Goal: Transaction & Acquisition: Purchase product/service

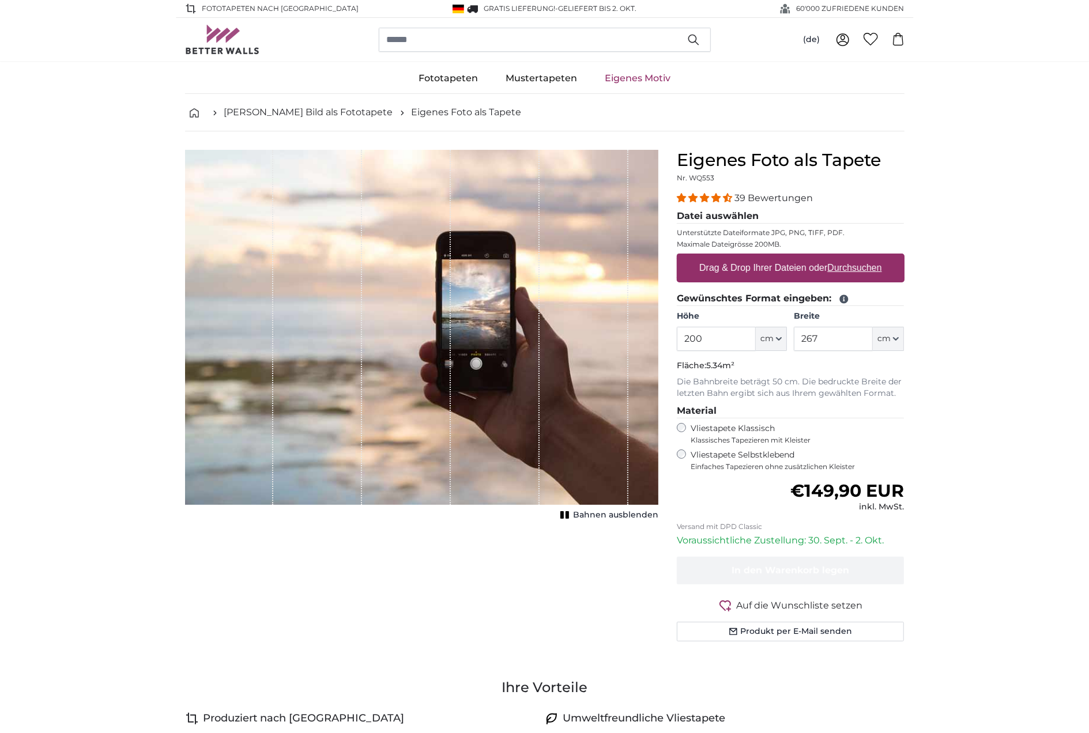
click at [784, 270] on label "Drag & Drop Ihrer Dateien oder Durchsuchen" at bounding box center [790, 267] width 192 height 23
click at [784, 257] on input "Drag & Drop Ihrer Dateien oder Durchsuchen" at bounding box center [791, 255] width 228 height 3
type input "**********"
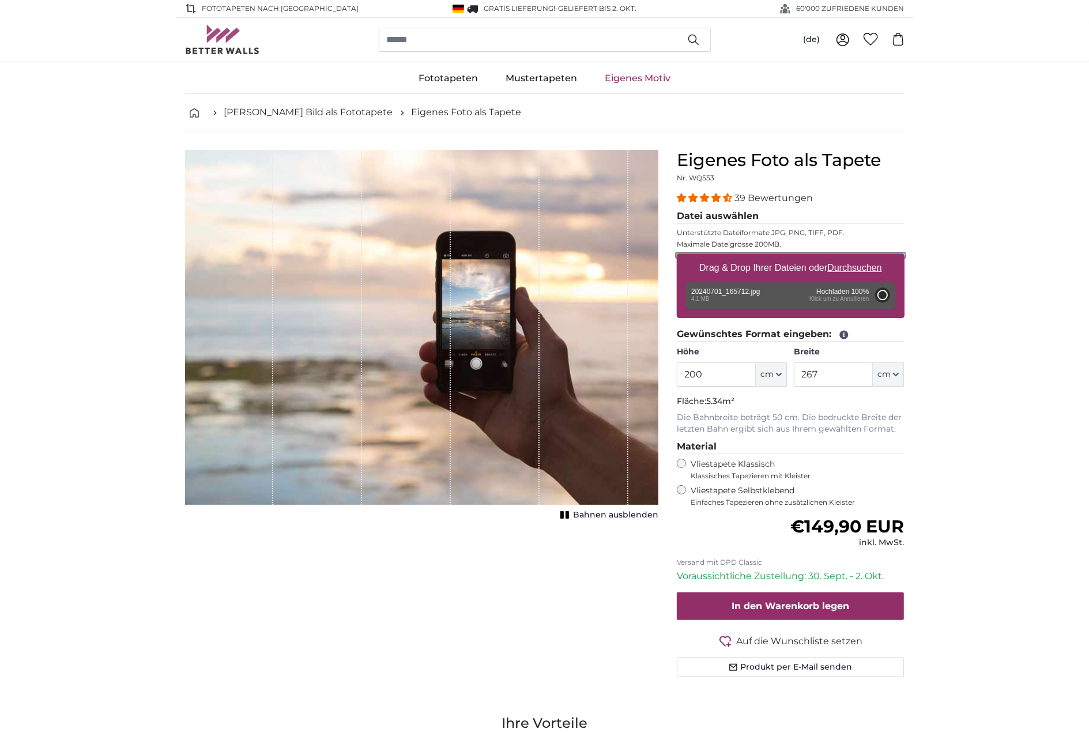
type input "185"
type input "329.3"
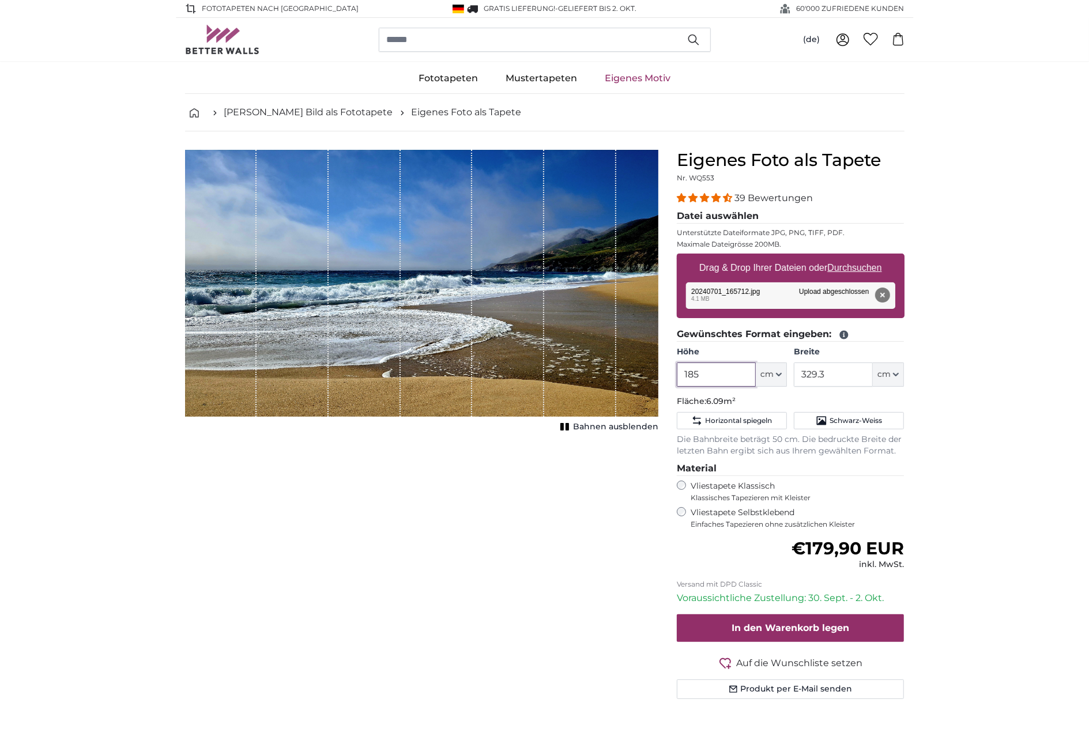
click at [714, 370] on input "185" at bounding box center [716, 374] width 79 height 24
drag, startPoint x: 714, startPoint y: 370, endPoint x: 668, endPoint y: 370, distance: 46.1
click at [677, 370] on input "185" at bounding box center [716, 374] width 79 height 24
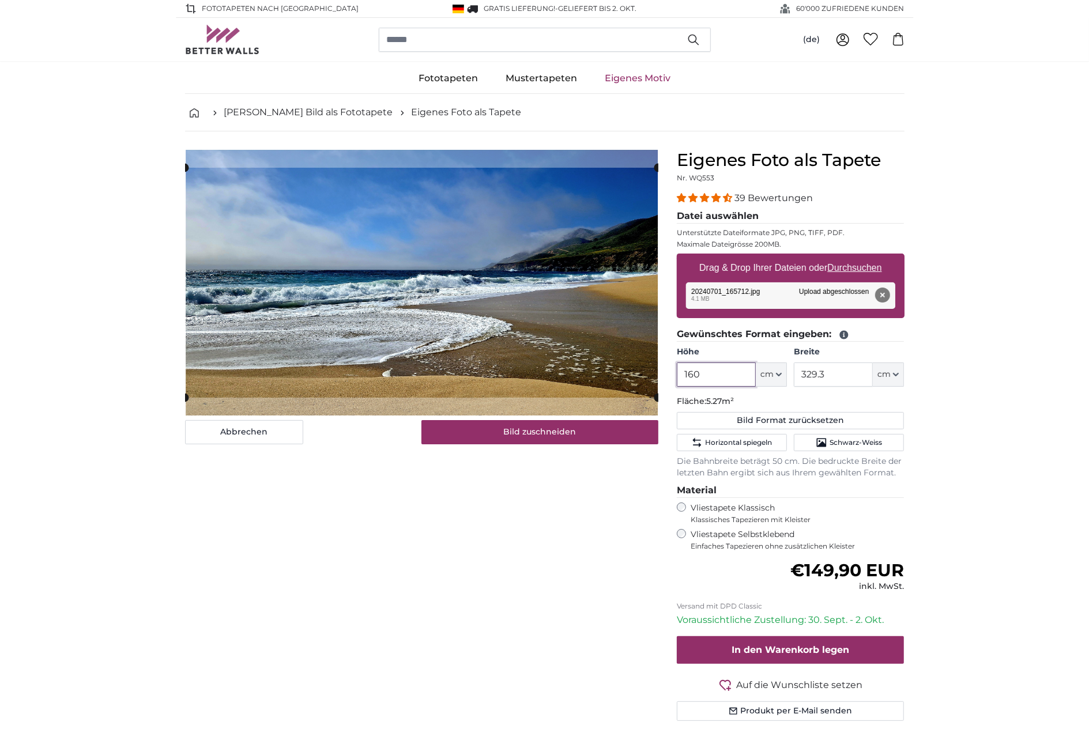
type input "160"
type input "260"
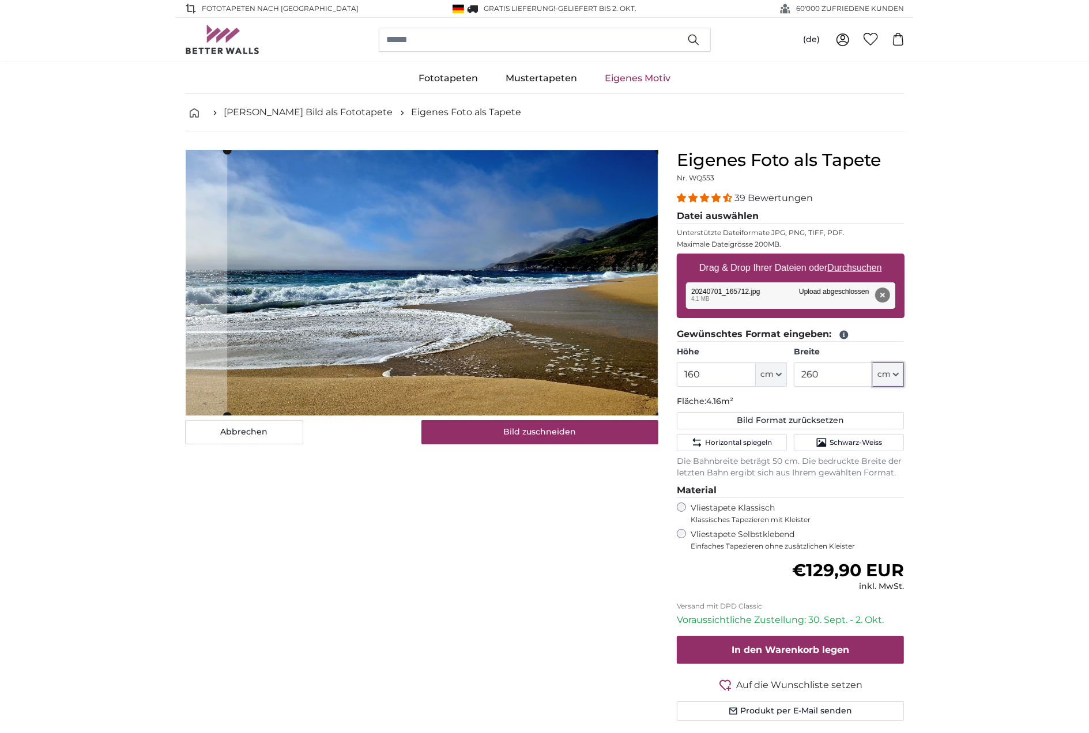
click at [520, 299] on cropper-handle at bounding box center [443, 283] width 432 height 266
click at [0, 0] on slot at bounding box center [0, 0] width 0 height 0
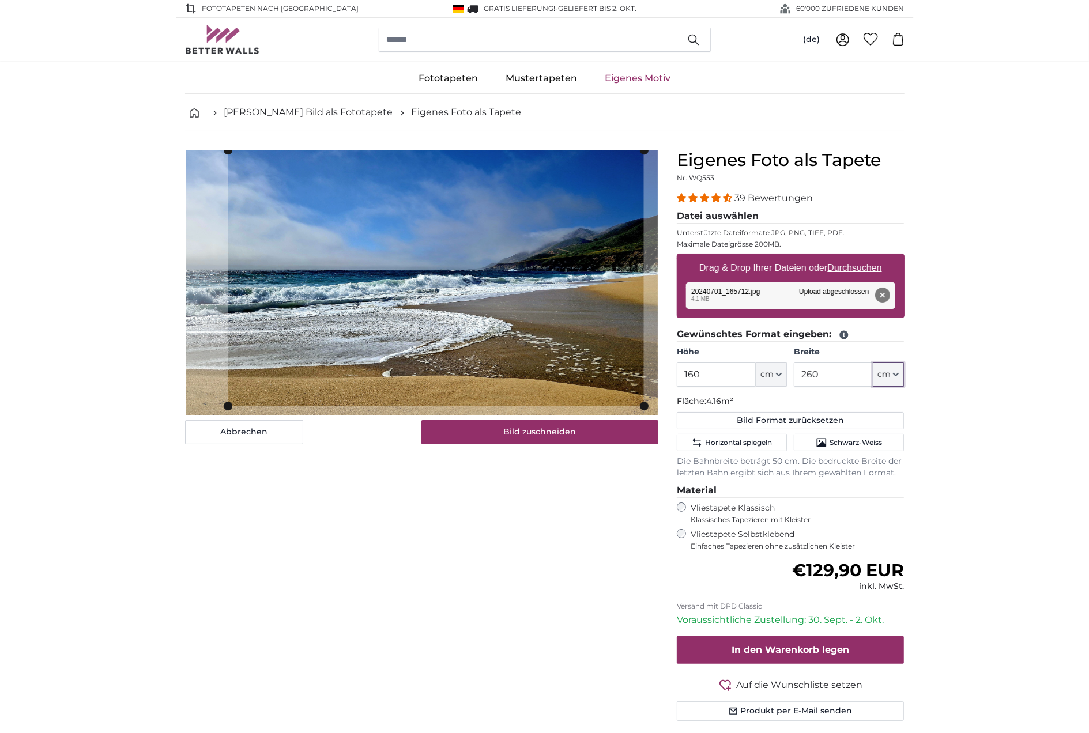
click at [0, 0] on slot at bounding box center [0, 0] width 0 height 0
click at [571, 383] on cropper-handle at bounding box center [433, 278] width 416 height 256
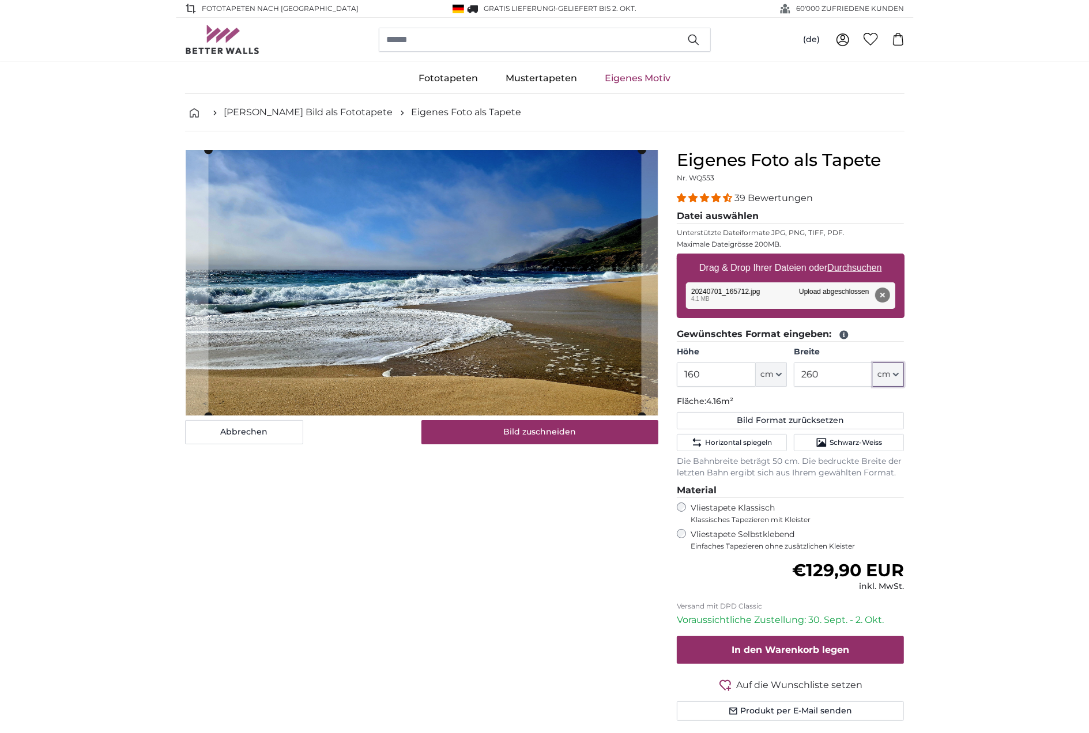
click at [0, 0] on slot at bounding box center [0, 0] width 0 height 0
click at [214, 381] on cropper-handle at bounding box center [417, 283] width 433 height 266
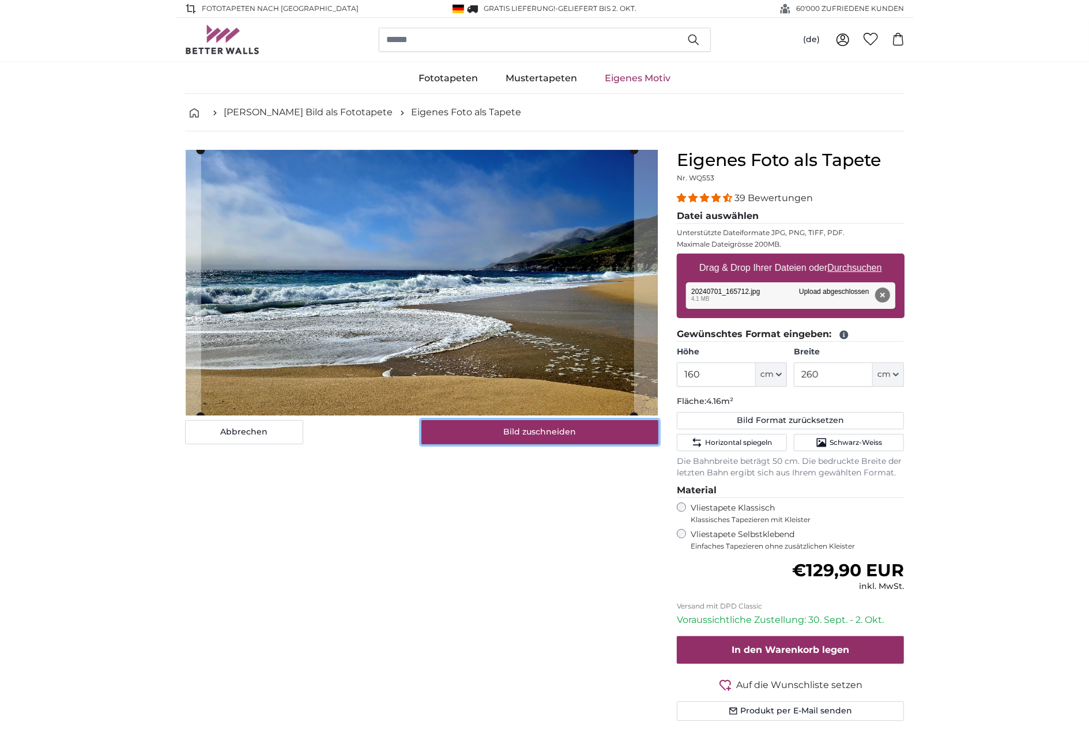
click at [473, 426] on button "Bild zuschneiden" at bounding box center [539, 432] width 237 height 24
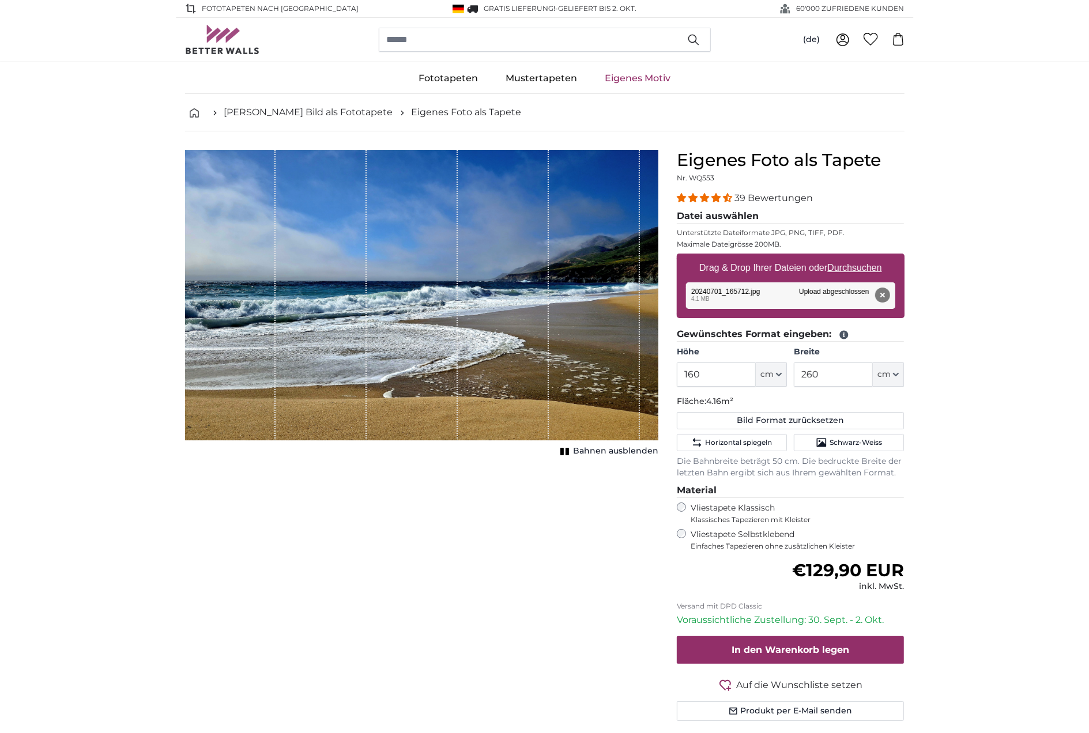
click at [580, 451] on span "Bahnen ausblenden" at bounding box center [615, 451] width 85 height 12
click at [580, 451] on span "Bahnen einblenden" at bounding box center [615, 451] width 85 height 12
drag, startPoint x: 720, startPoint y: 362, endPoint x: 714, endPoint y: 369, distance: 9.0
click at [720, 363] on input "160" at bounding box center [716, 374] width 79 height 24
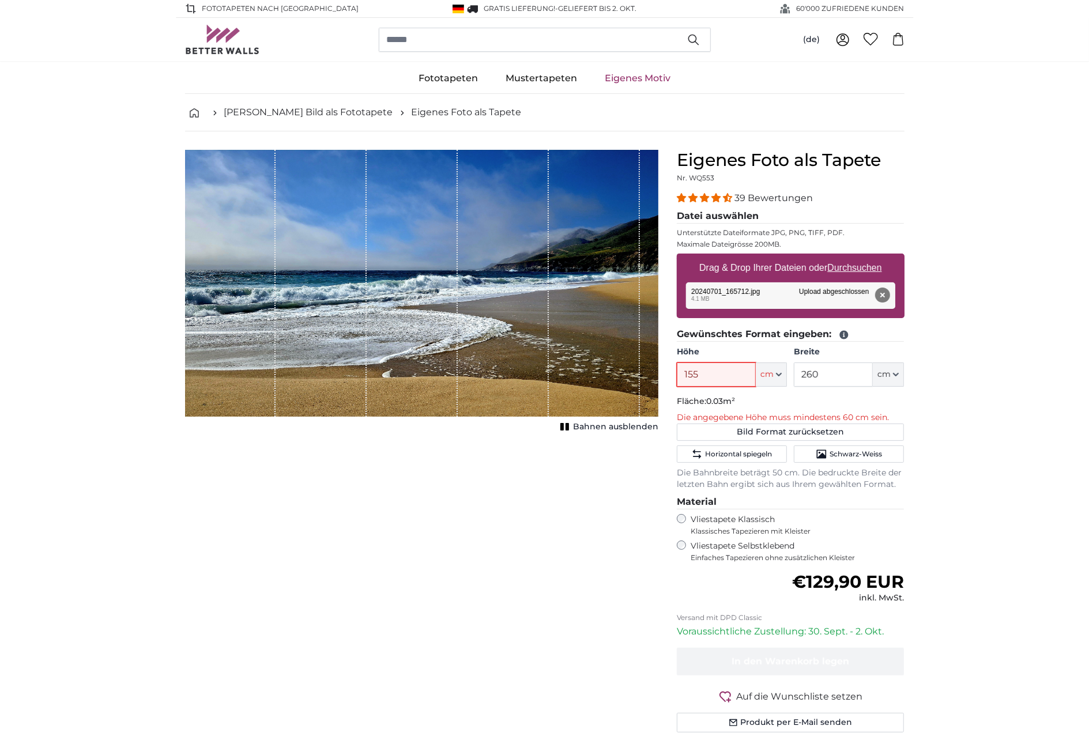
type input "155"
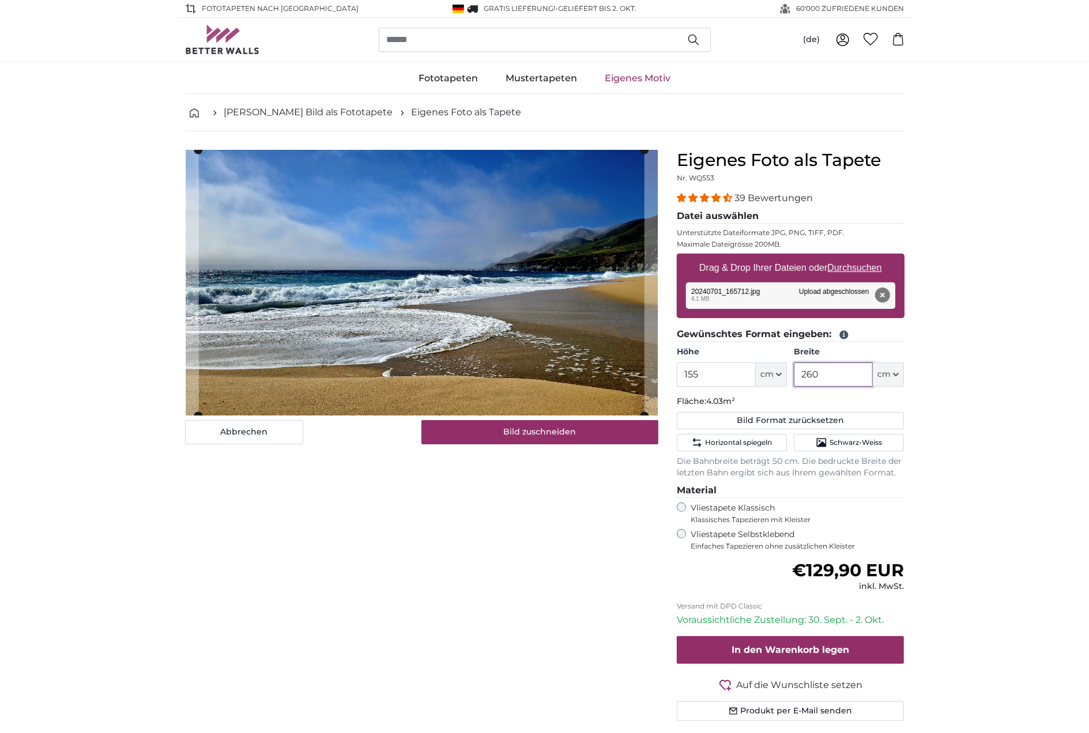
click at [845, 367] on input "260" at bounding box center [833, 374] width 79 height 24
type input "260"
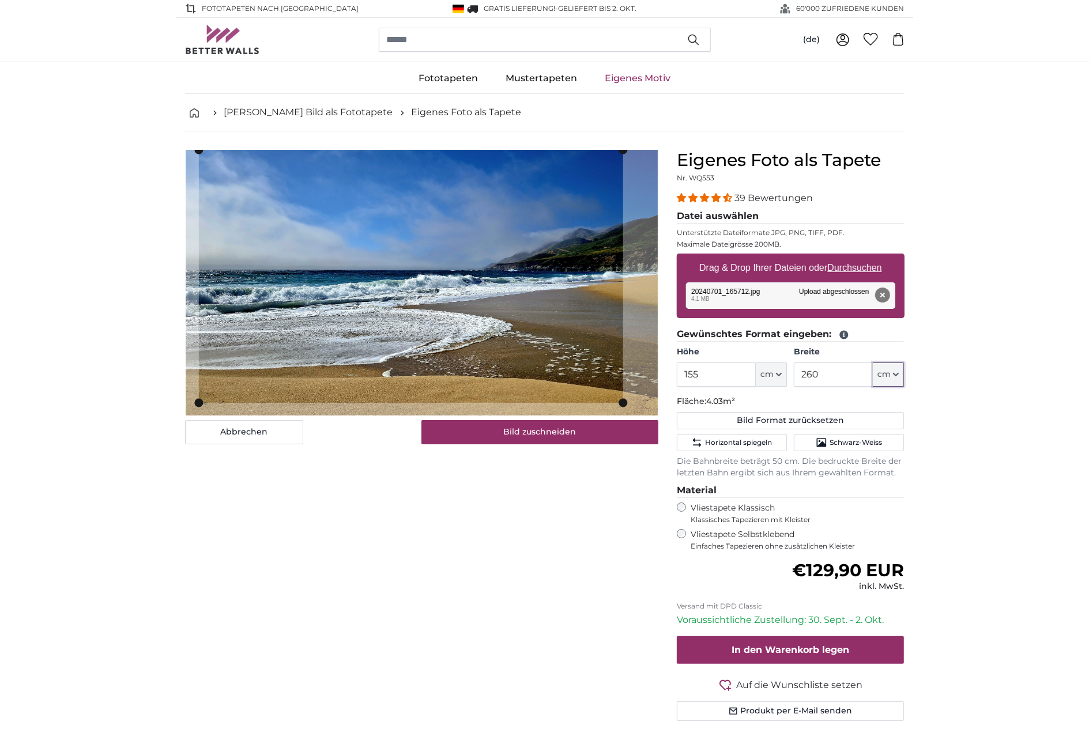
click at [0, 0] on slot at bounding box center [0, 0] width 0 height 0
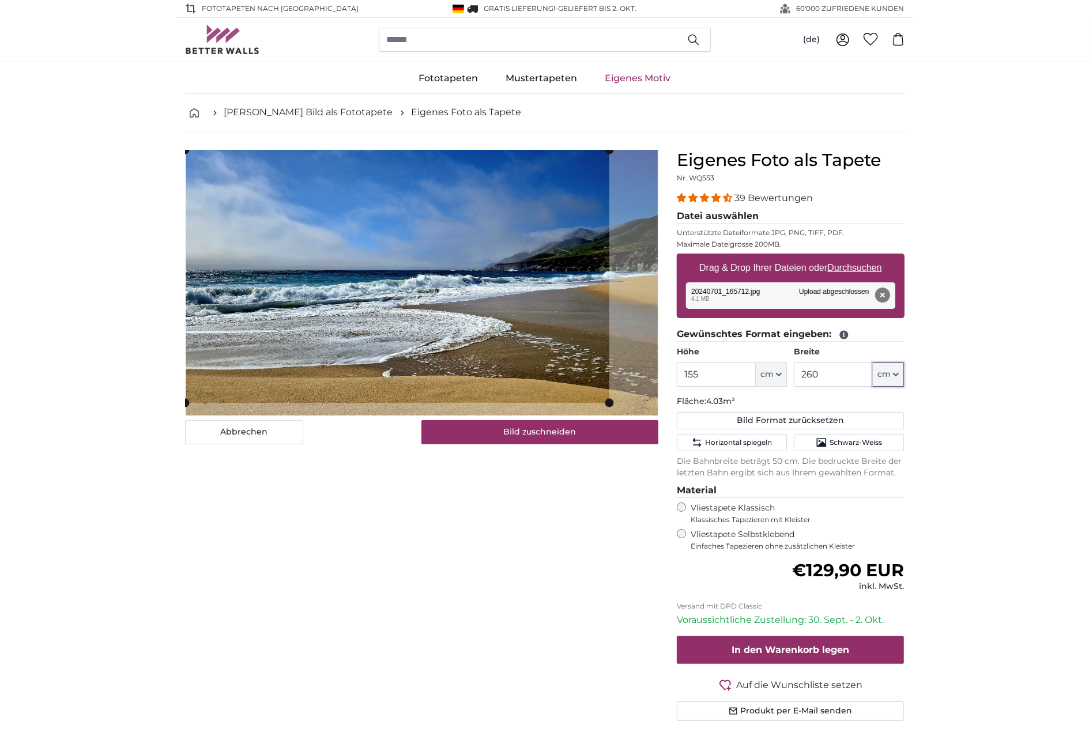
click at [549, 357] on cropper-handle at bounding box center [397, 276] width 424 height 253
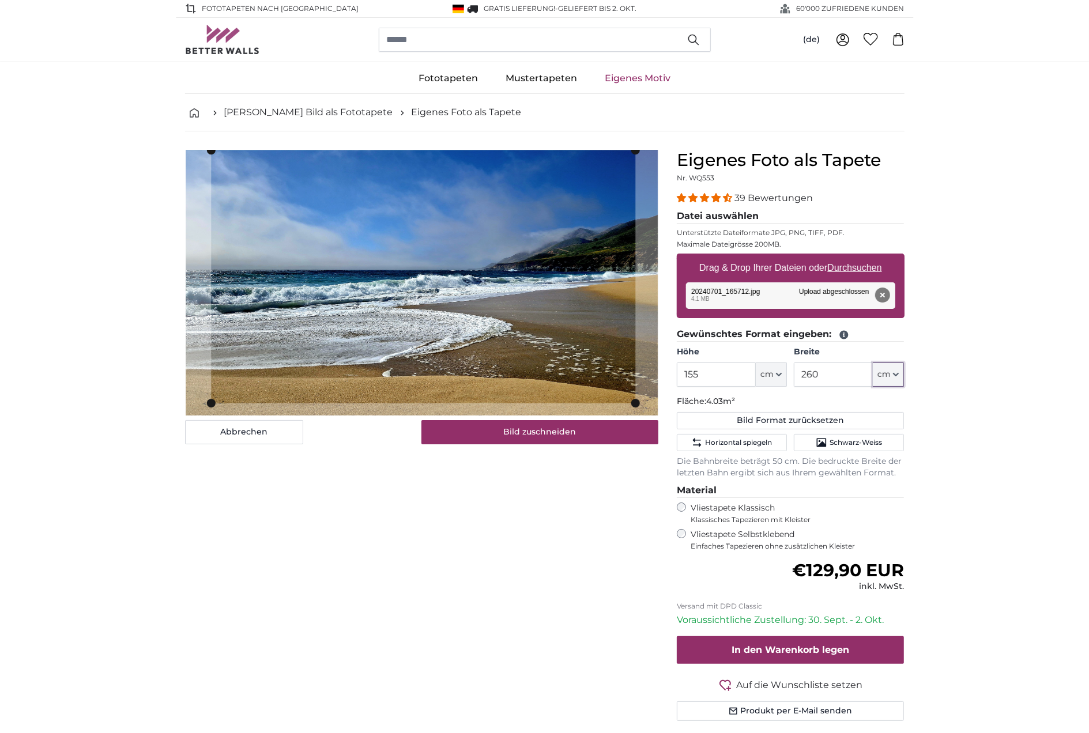
click at [554, 346] on cropper-handle at bounding box center [423, 276] width 424 height 253
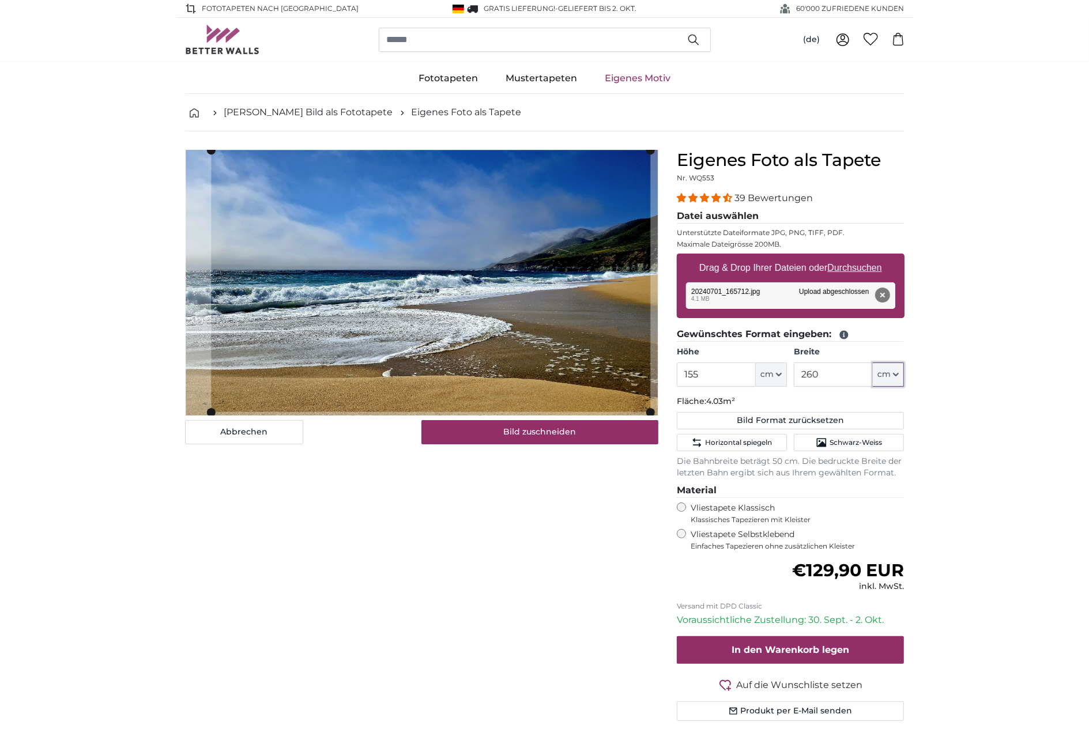
click at [0, 0] on slot at bounding box center [0, 0] width 0 height 0
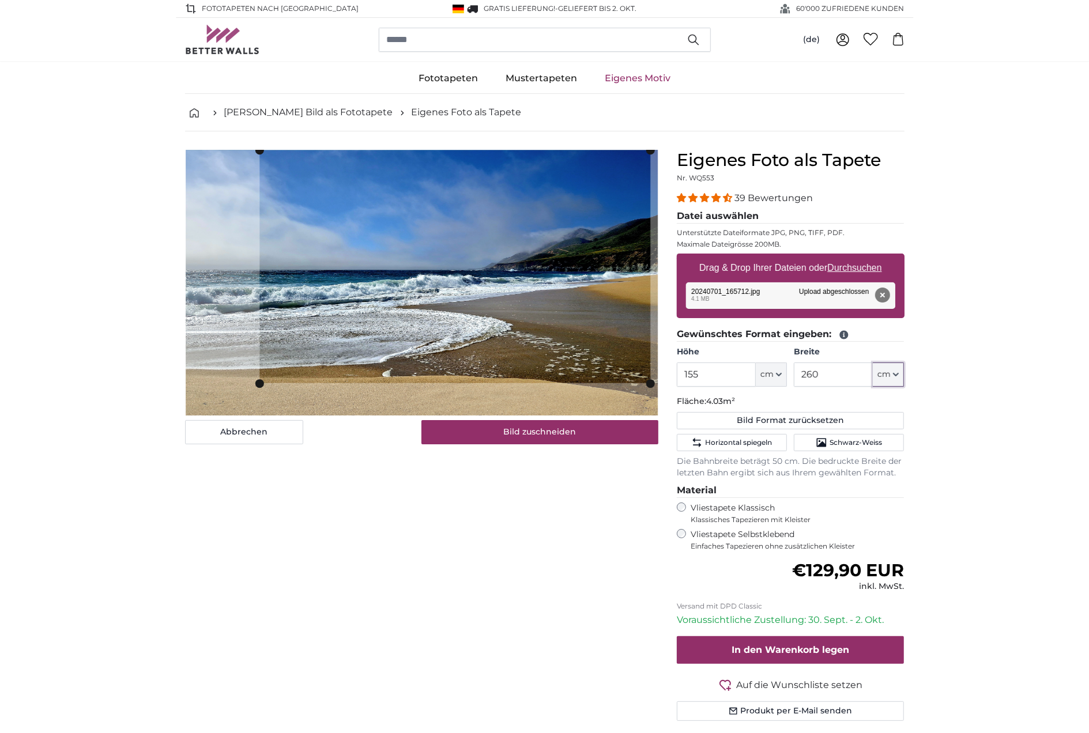
click at [0, 0] on slot at bounding box center [0, 0] width 0 height 0
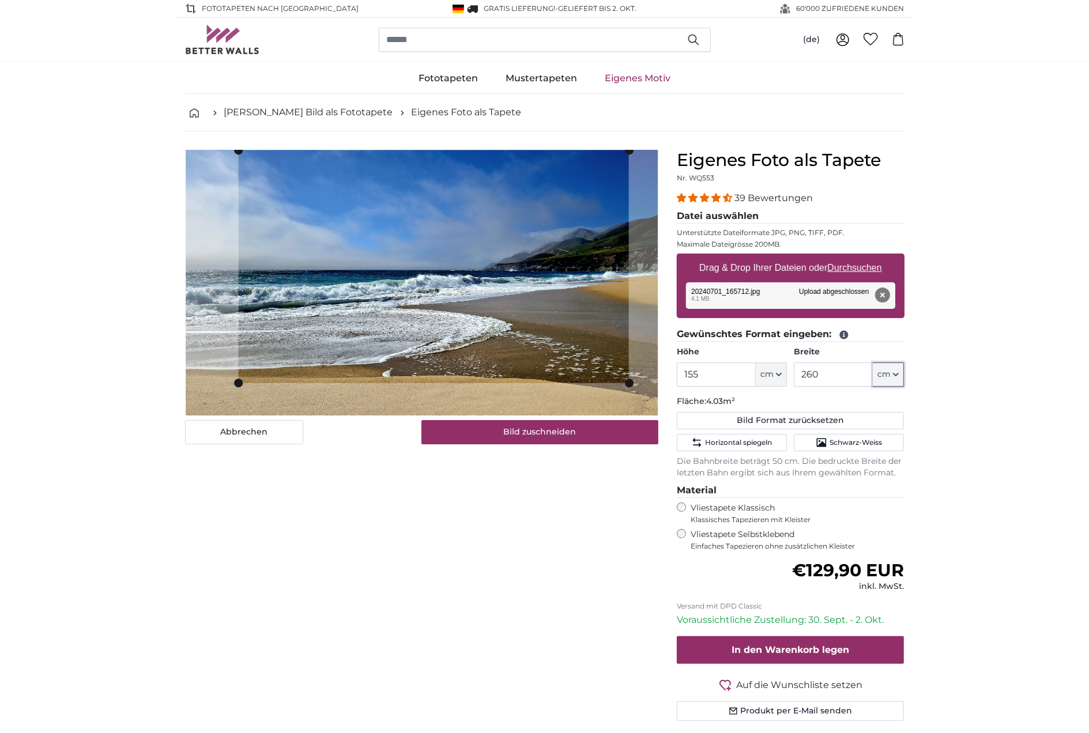
click at [251, 367] on cropper-handle at bounding box center [433, 266] width 390 height 233
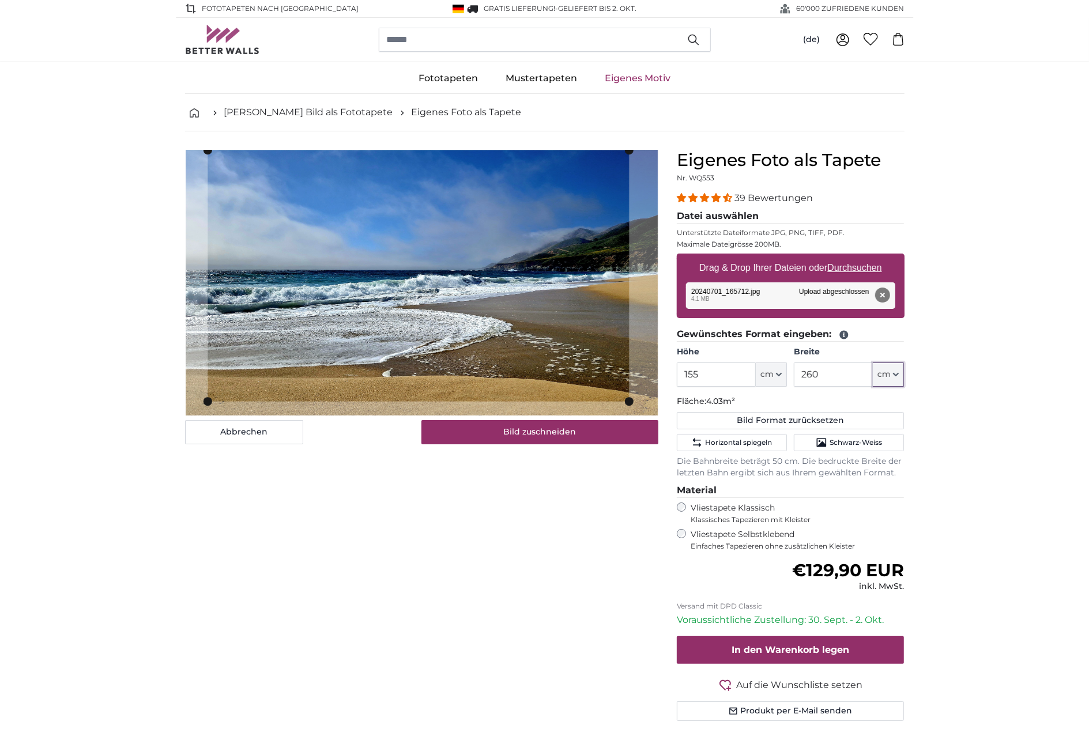
click at [208, 416] on div "Abbrechen Bild zuschneiden" at bounding box center [421, 297] width 473 height 294
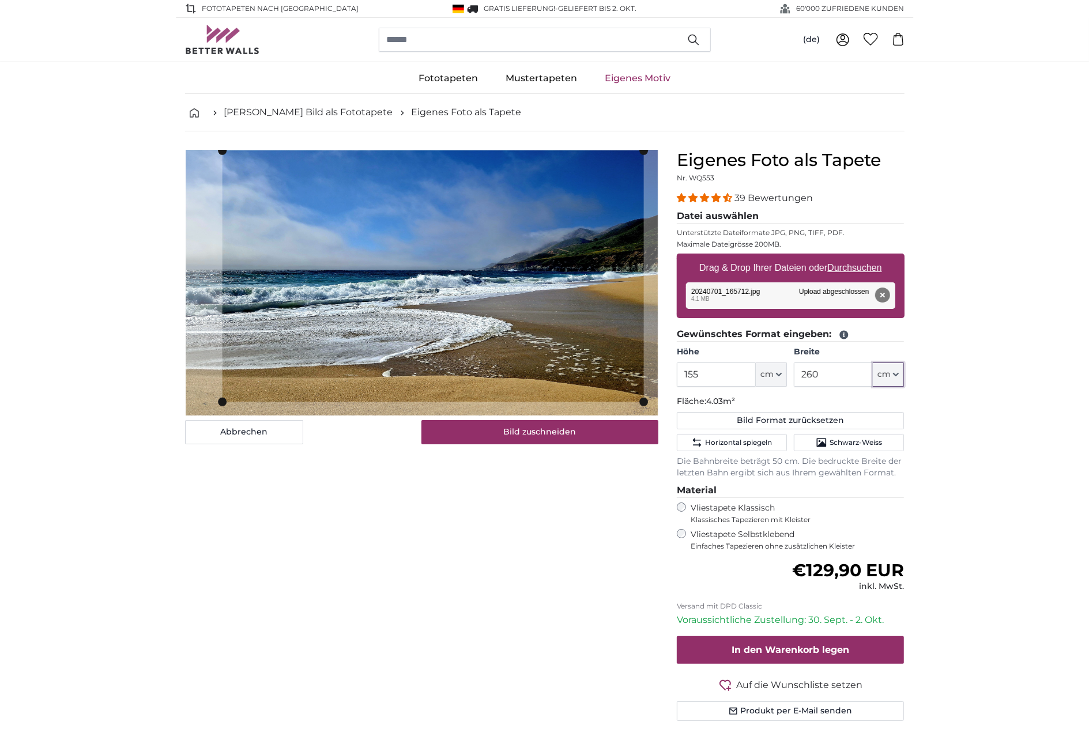
click at [513, 364] on cropper-handle at bounding box center [432, 275] width 421 height 251
click at [487, 359] on cropper-handle at bounding box center [423, 275] width 421 height 251
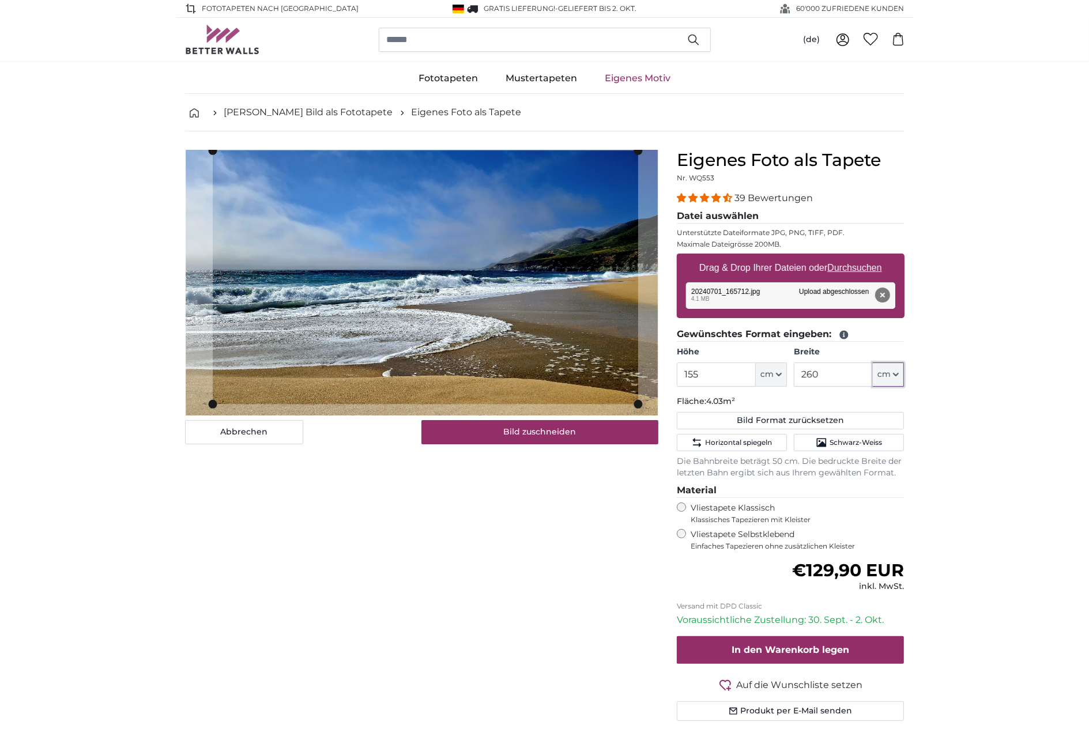
click at [639, 403] on cropper-handle at bounding box center [637, 404] width 9 height 9
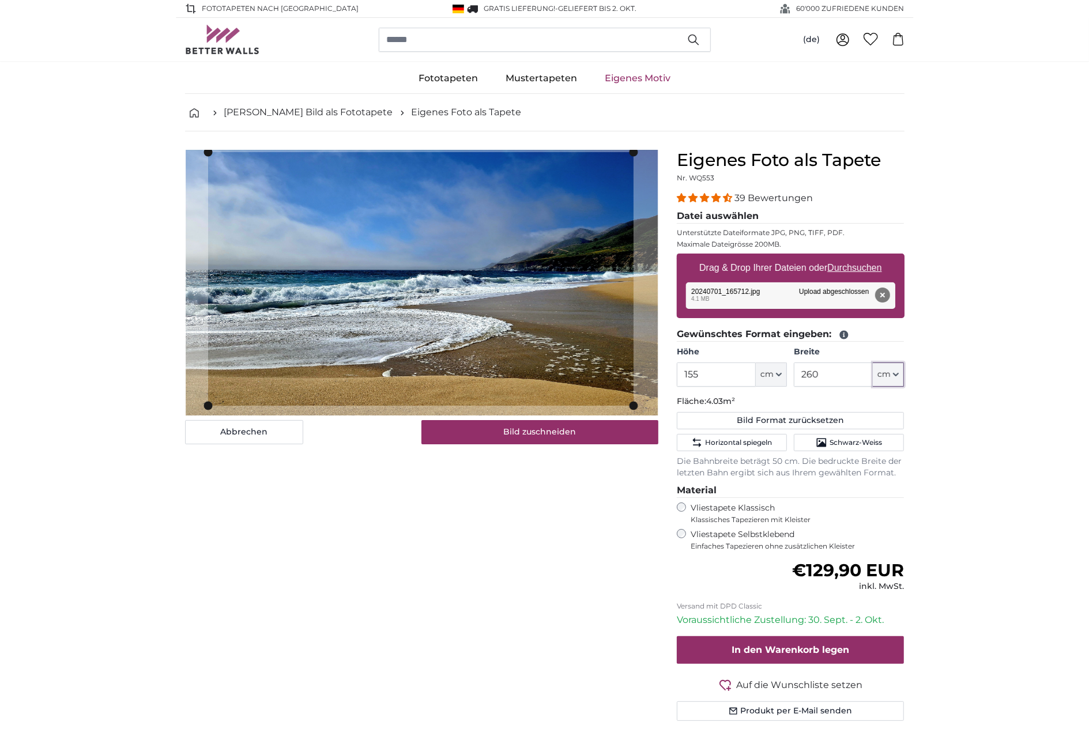
click at [353, 282] on cropper-handle at bounding box center [420, 279] width 425 height 254
click at [326, 266] on cropper-handle at bounding box center [418, 279] width 425 height 254
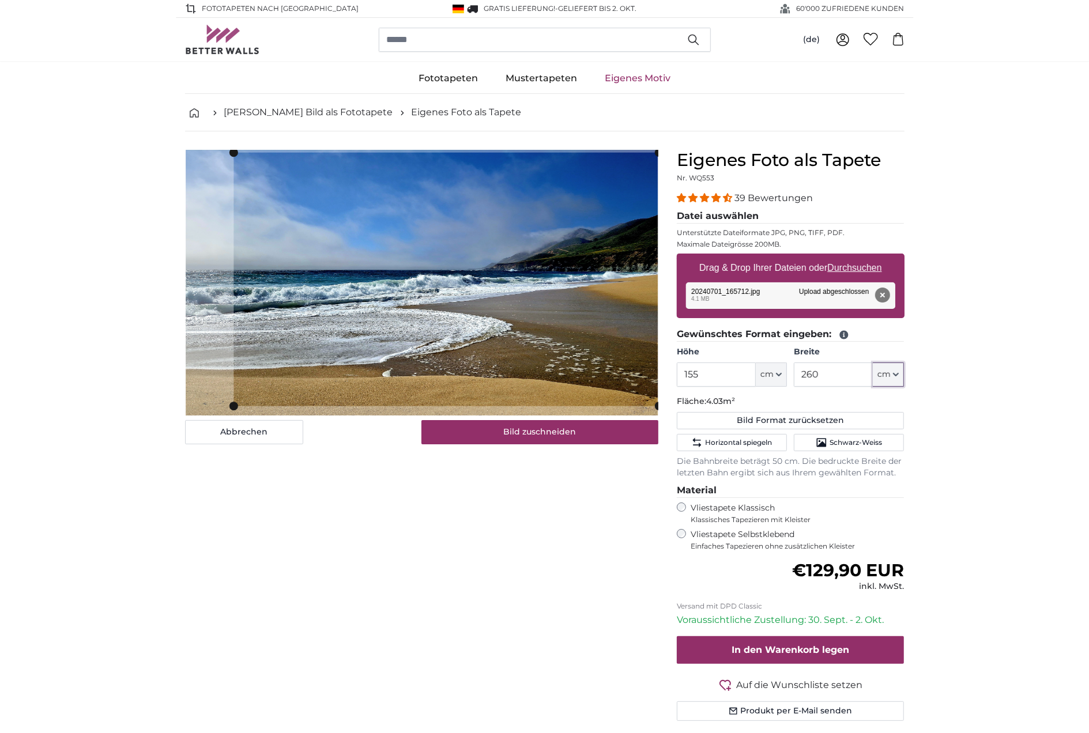
click at [479, 288] on cropper-handle at bounding box center [445, 280] width 425 height 254
click at [341, 376] on cropper-handle at bounding box center [445, 277] width 425 height 254
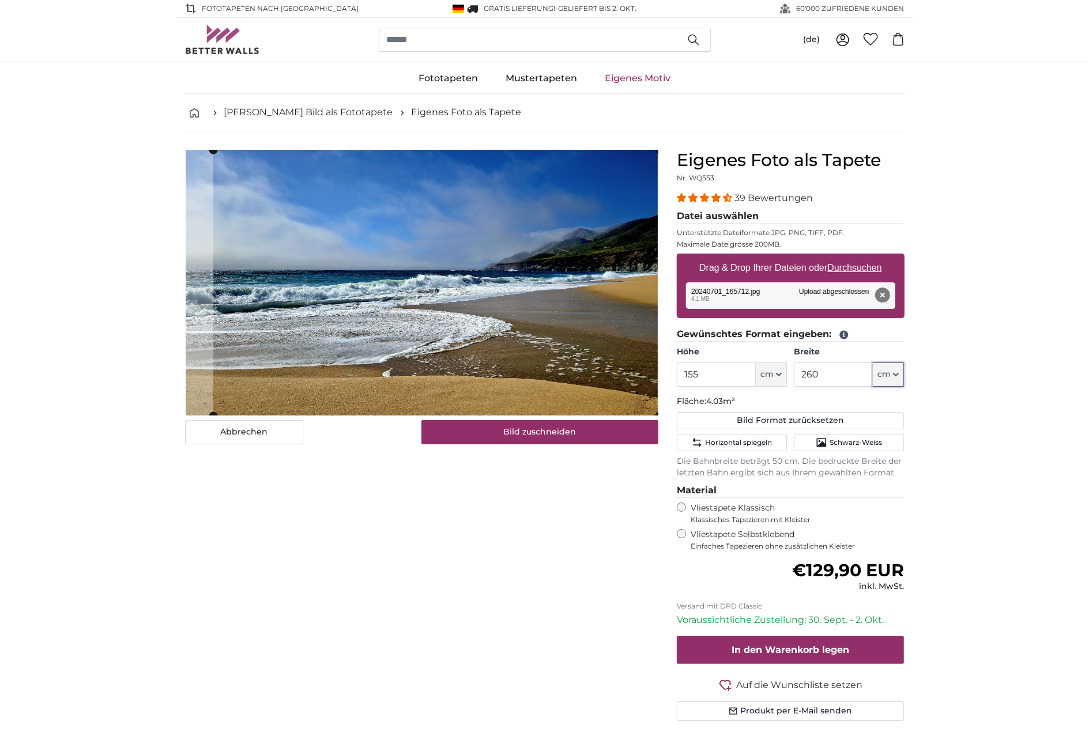
click at [214, 411] on cropper-handle at bounding box center [213, 415] width 9 height 9
click at [751, 417] on button "Bild Format zurücksetzen" at bounding box center [791, 420] width 228 height 17
type input "185"
type input "329.3"
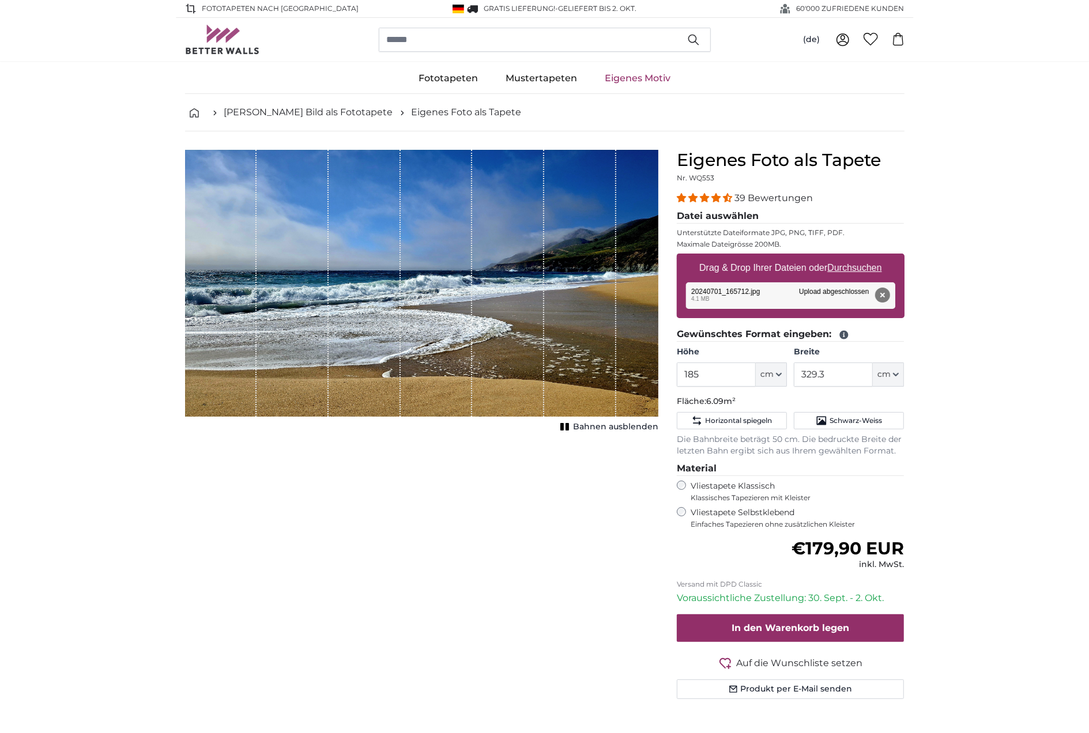
click at [548, 362] on div "1 of 1" at bounding box center [580, 283] width 72 height 267
click at [566, 420] on button "Bahnen ausblenden" at bounding box center [607, 427] width 101 height 16
click at [771, 372] on span "cm" at bounding box center [766, 375] width 13 height 12
drag, startPoint x: 738, startPoint y: 369, endPoint x: 622, endPoint y: 382, distance: 117.1
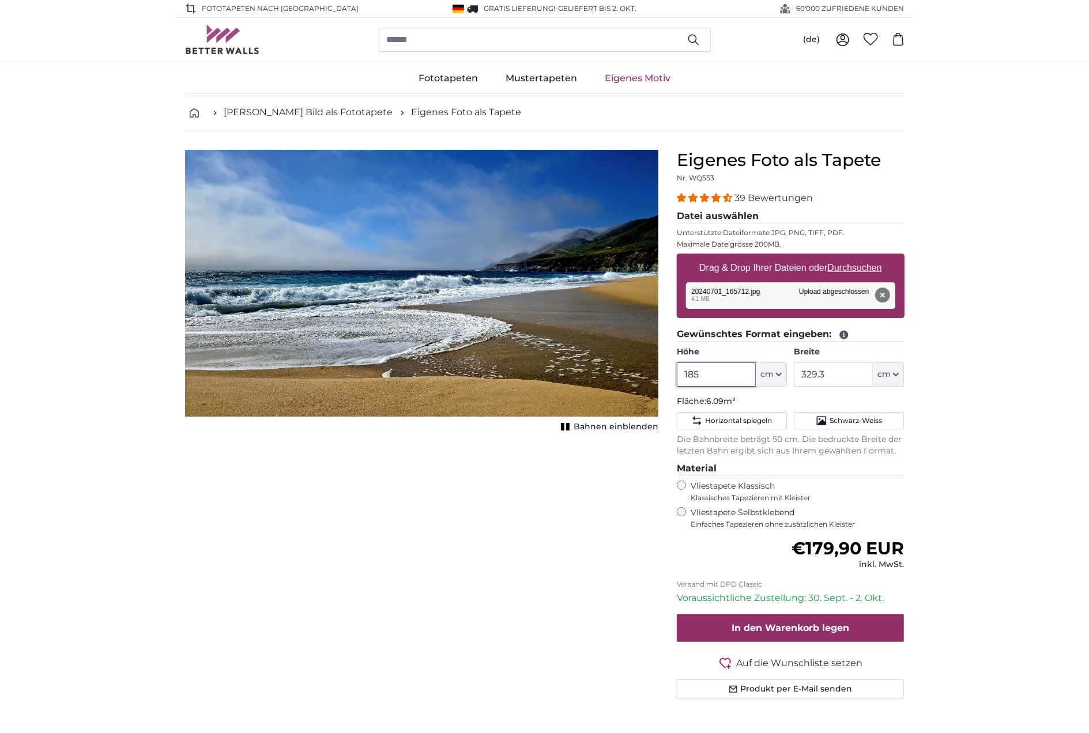
click at [677, 382] on input "185" at bounding box center [716, 374] width 79 height 24
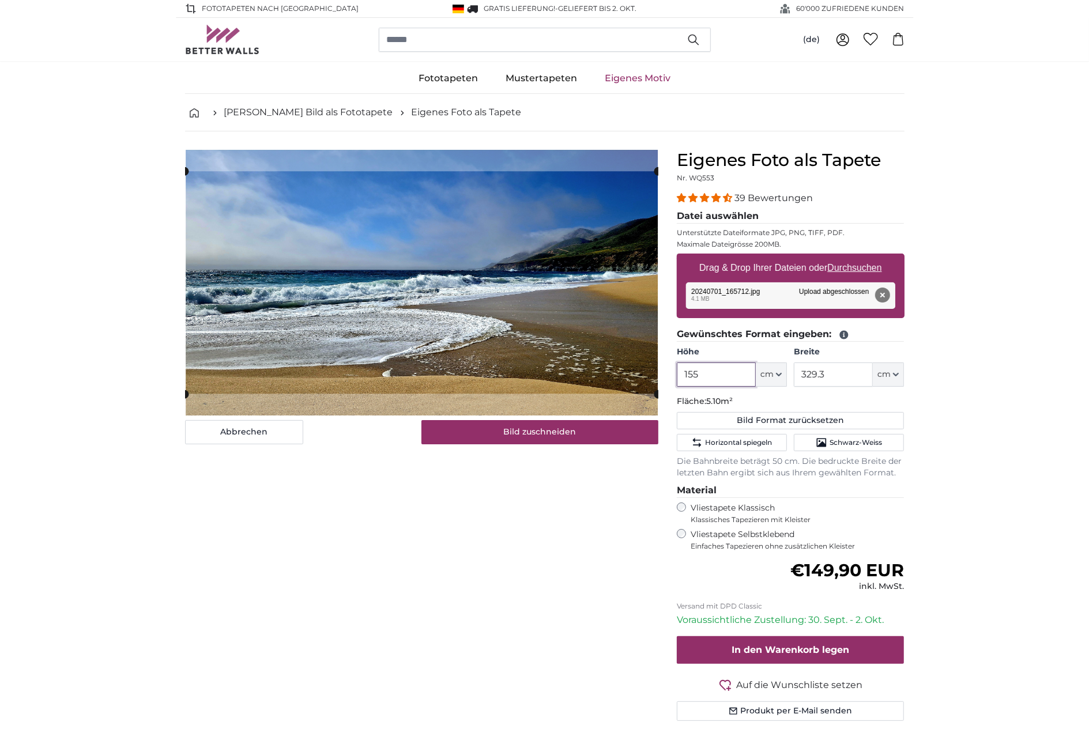
type input "155"
drag, startPoint x: 845, startPoint y: 377, endPoint x: 769, endPoint y: 377, distance: 76.1
click at [794, 377] on input "329.3" at bounding box center [833, 374] width 79 height 24
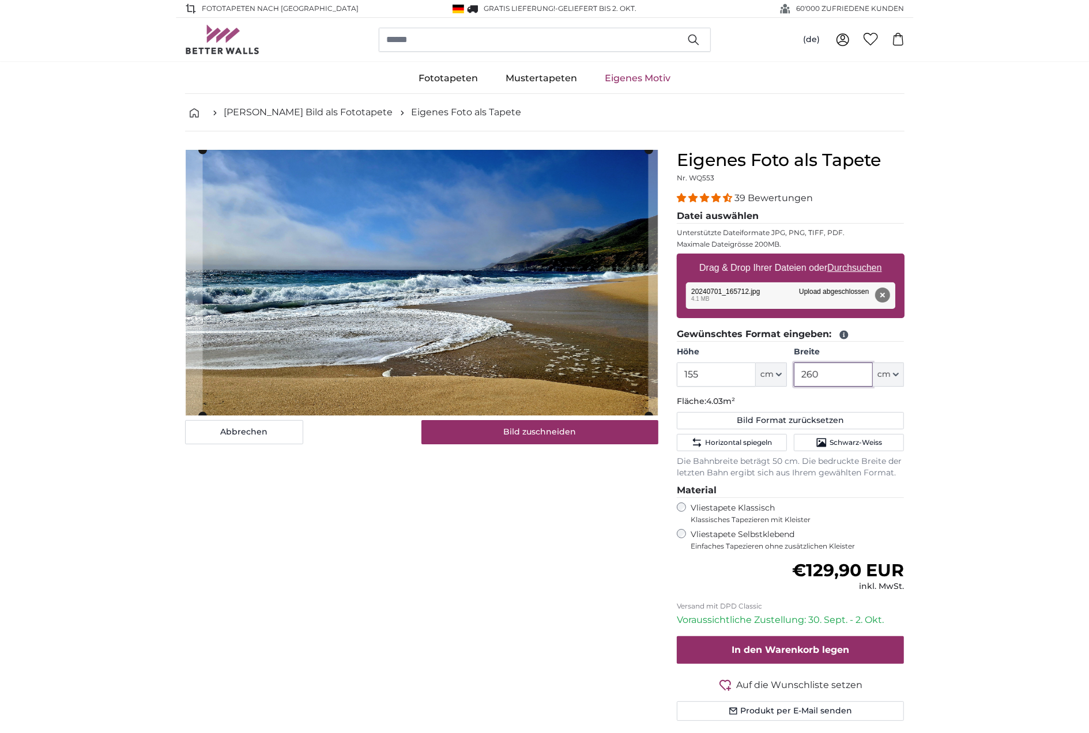
click at [472, 380] on cropper-handle at bounding box center [424, 283] width 445 height 266
click at [0, 0] on slot at bounding box center [0, 0] width 0 height 0
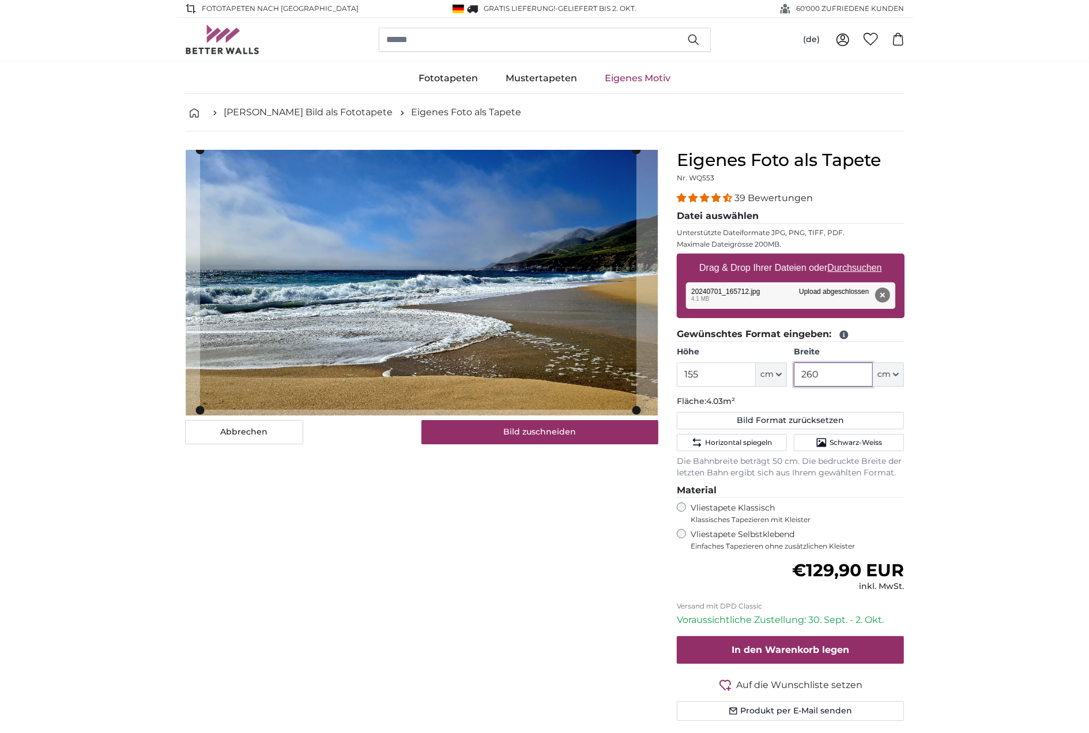
click at [615, 399] on cropper-handle at bounding box center [418, 280] width 436 height 260
type input "260"
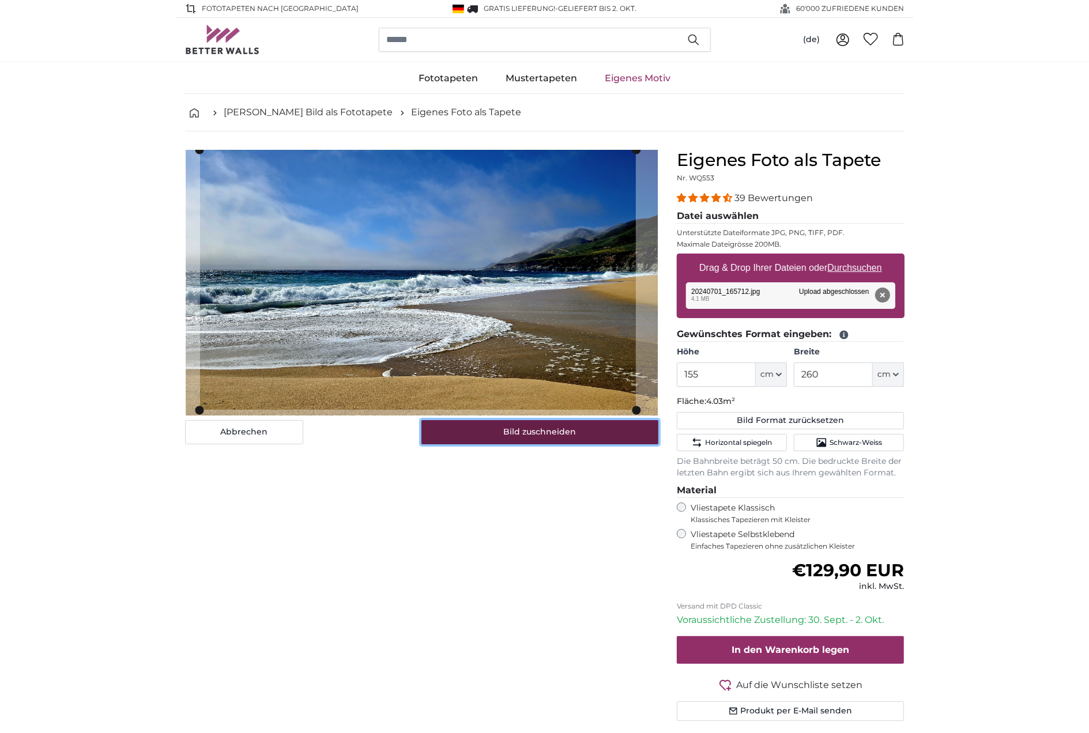
click at [557, 430] on button "Bild zuschneiden" at bounding box center [539, 432] width 237 height 24
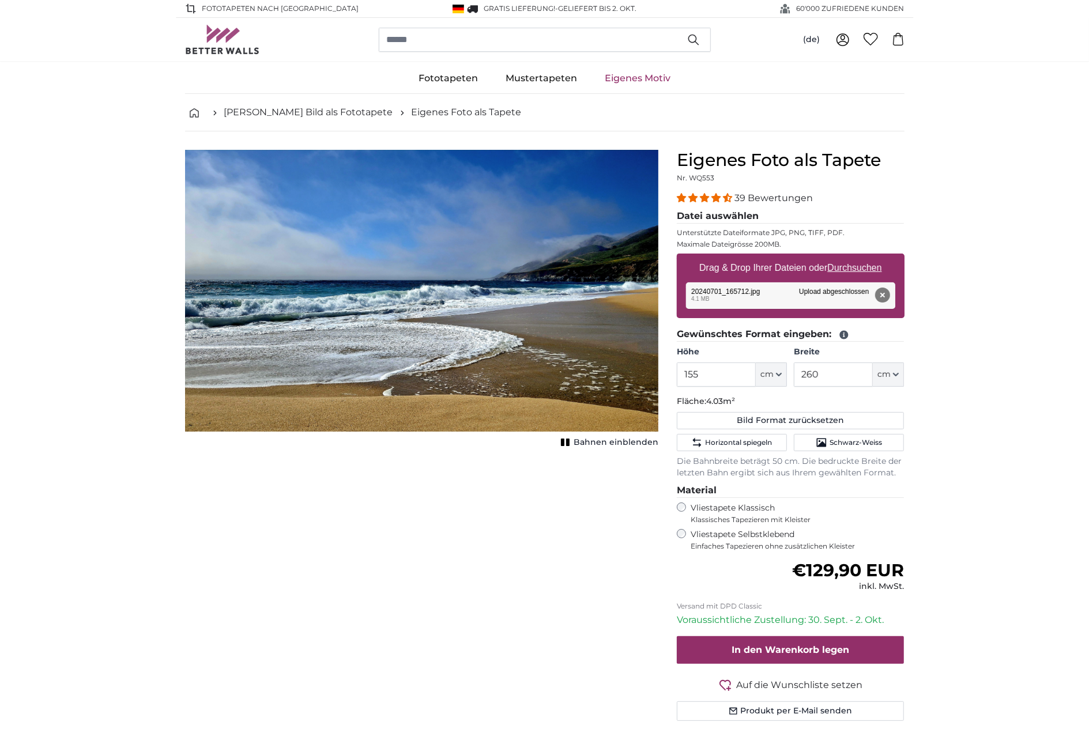
click at [641, 444] on span "Bahnen einblenden" at bounding box center [615, 443] width 85 height 12
click at [641, 444] on span "Bahnen ausblenden" at bounding box center [615, 443] width 85 height 12
click at [623, 442] on span "Bahnen einblenden" at bounding box center [615, 443] width 85 height 12
click at [623, 442] on span "Bahnen ausblenden" at bounding box center [615, 443] width 85 height 12
click at [807, 655] on button "In den Warenkorb legen" at bounding box center [791, 650] width 228 height 28
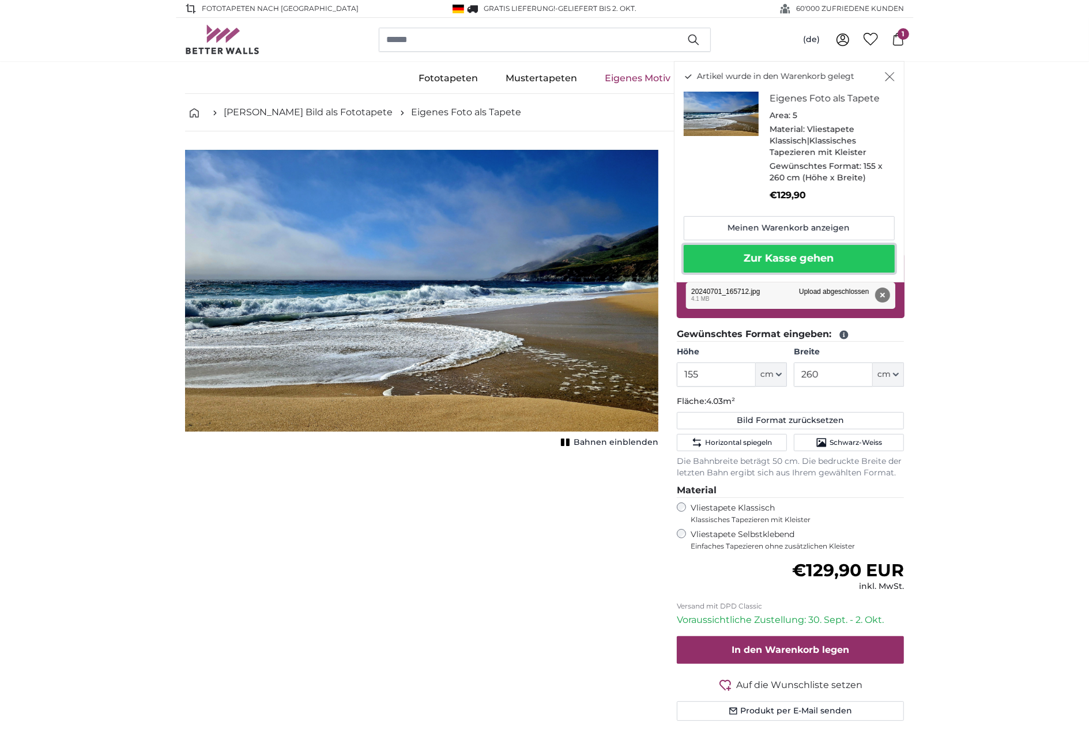
click at [809, 262] on button "Zur Kasse gehen" at bounding box center [788, 259] width 211 height 28
